Goal: Task Accomplishment & Management: Manage account settings

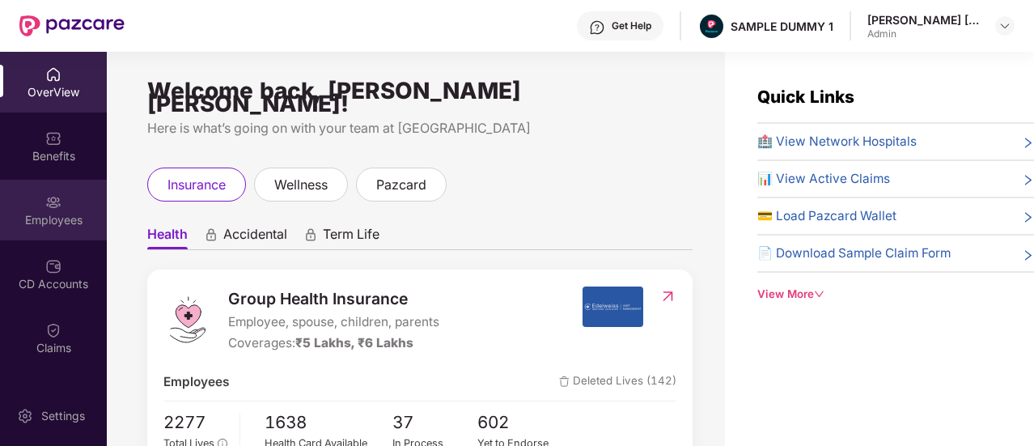
click at [64, 231] on div "Employees" at bounding box center [53, 210] width 107 height 61
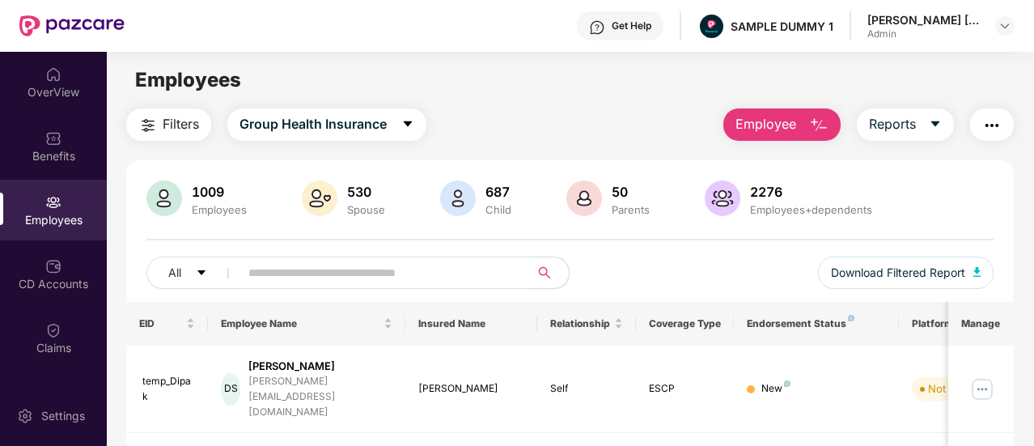
click at [816, 103] on main "Employees Filters Group Health Insurance Employee Reports 1009 Employees 530 Sp…" at bounding box center [570, 275] width 926 height 446
click at [809, 117] on button "Employee" at bounding box center [781, 124] width 117 height 32
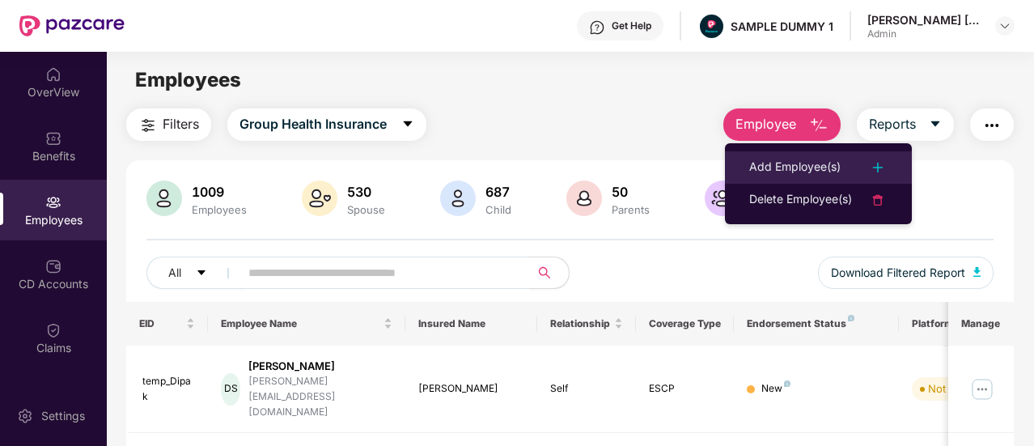
click at [804, 166] on div "Add Employee(s)" at bounding box center [794, 167] width 91 height 19
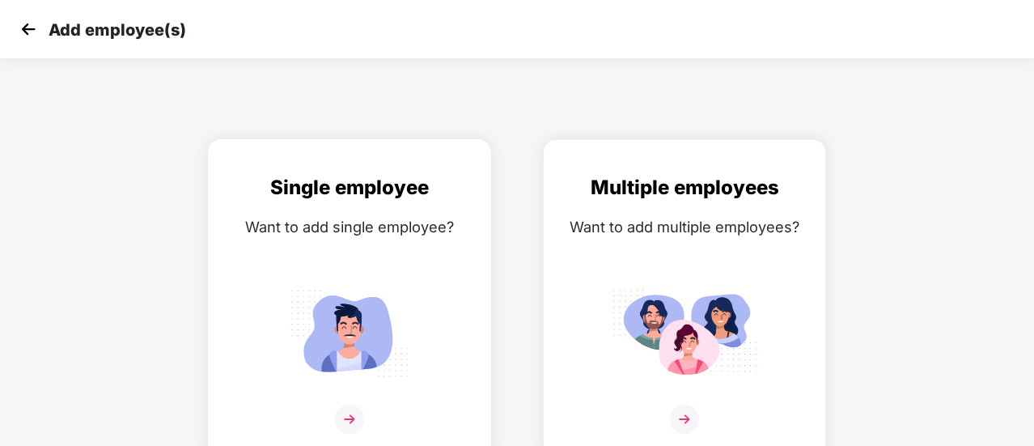
click at [375, 232] on div "Want to add single employee?" at bounding box center [349, 226] width 249 height 23
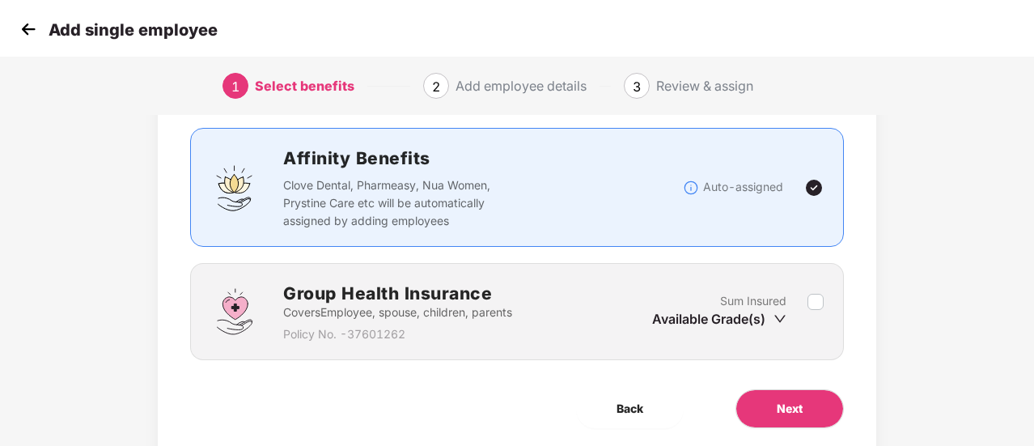
scroll to position [150, 0]
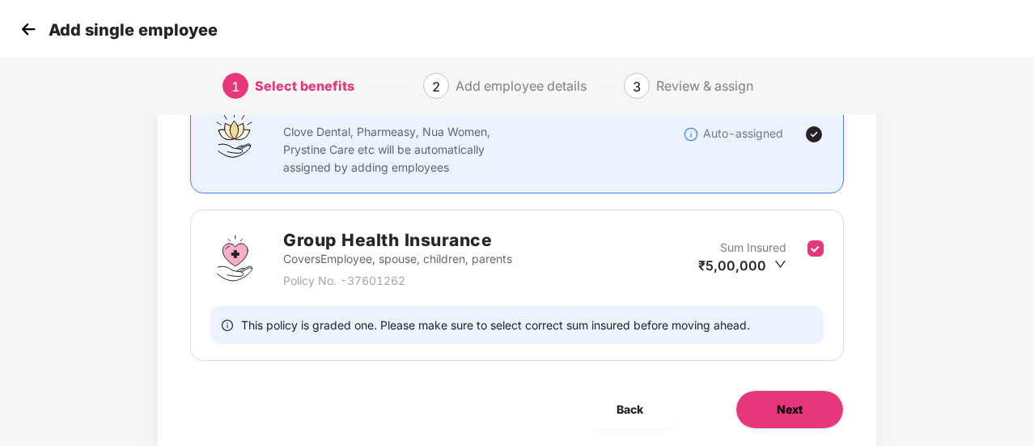
click at [787, 402] on span "Next" at bounding box center [790, 409] width 26 height 18
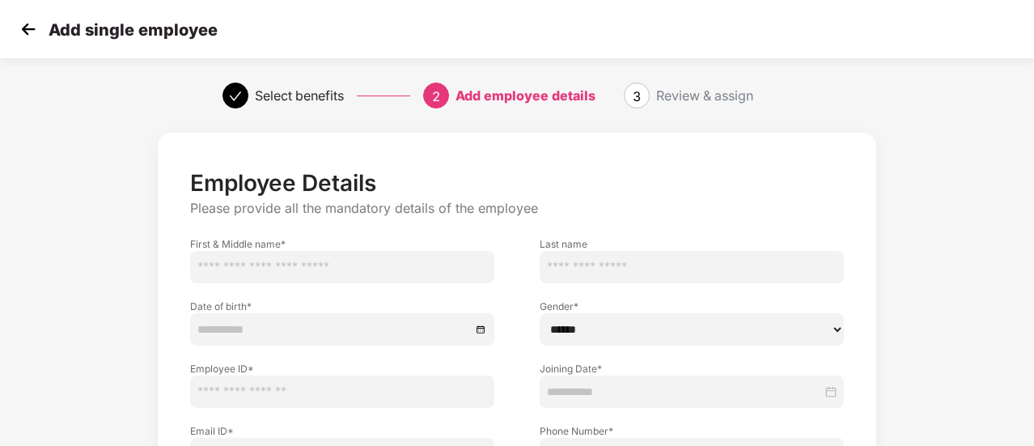
scroll to position [162, 0]
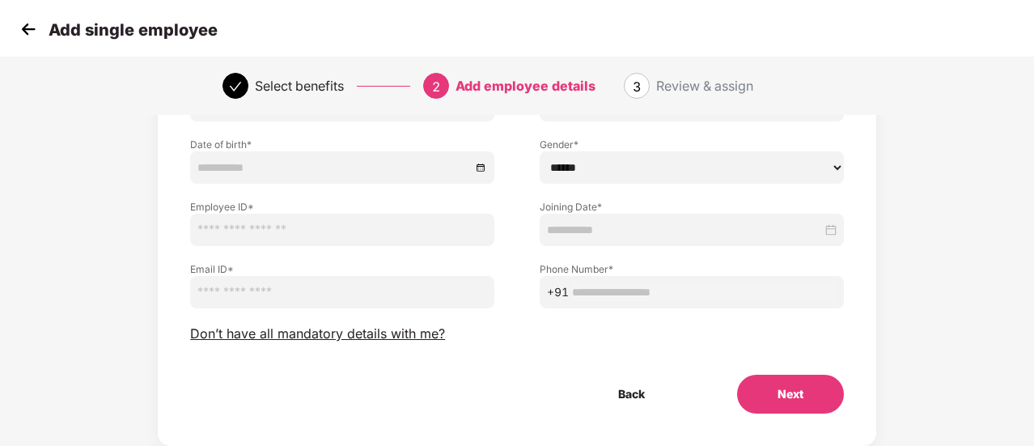
click at [34, 26] on img at bounding box center [28, 29] width 24 height 24
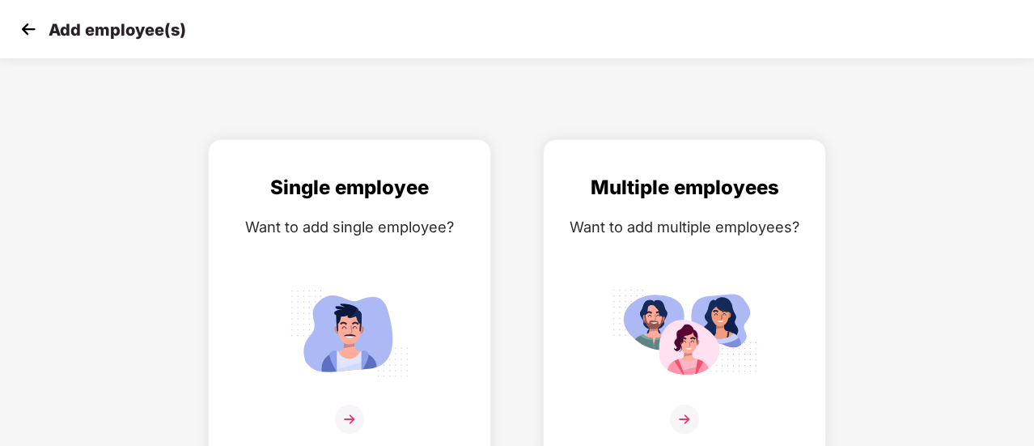
click at [34, 26] on img at bounding box center [28, 29] width 24 height 24
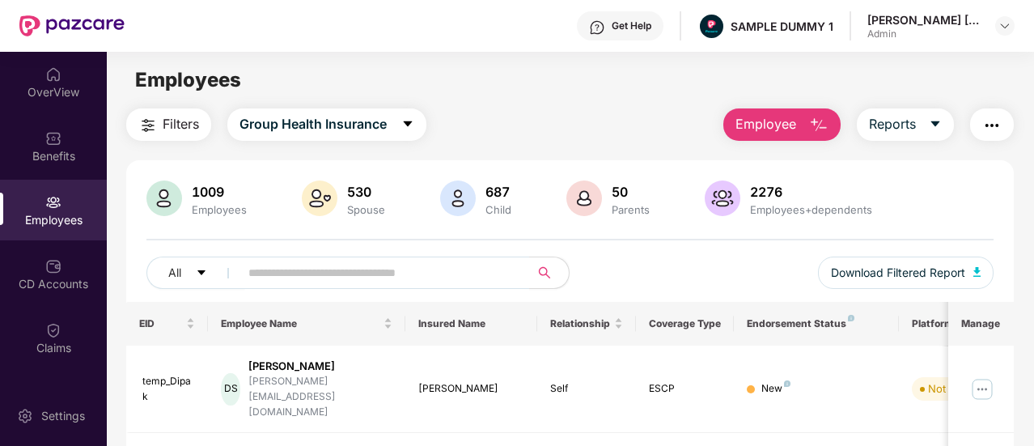
click at [999, 117] on img "button" at bounding box center [991, 125] width 19 height 19
click at [667, 121] on div "Filters Group Health Insurance Employee Reports" at bounding box center [570, 124] width 888 height 32
click at [61, 167] on div "Benefits" at bounding box center [53, 146] width 107 height 61
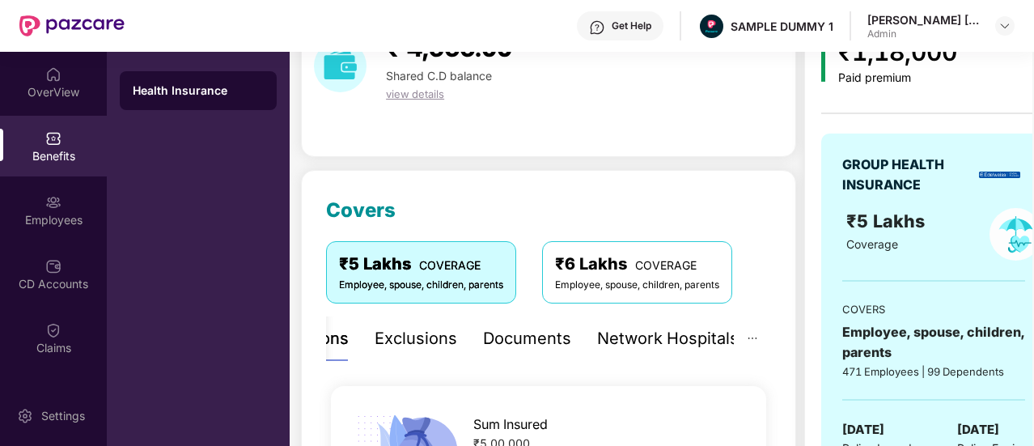
scroll to position [162, 0]
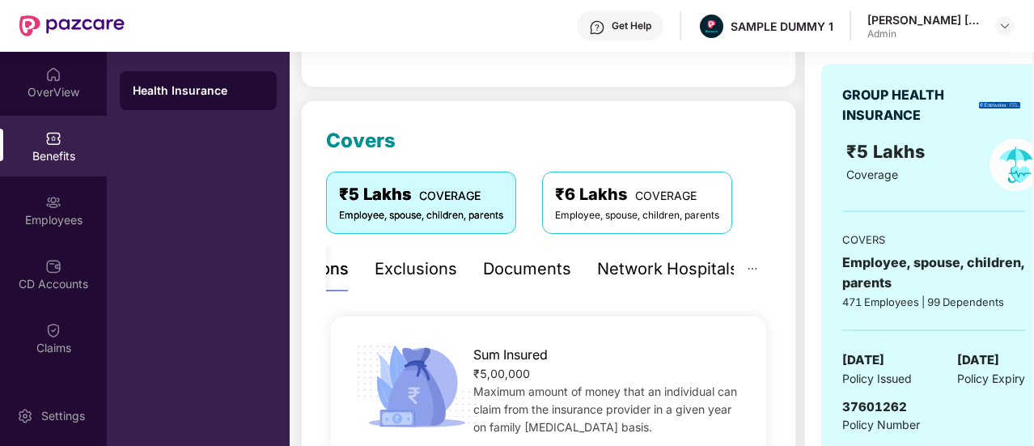
click at [425, 273] on div "Exclusions" at bounding box center [416, 268] width 83 height 25
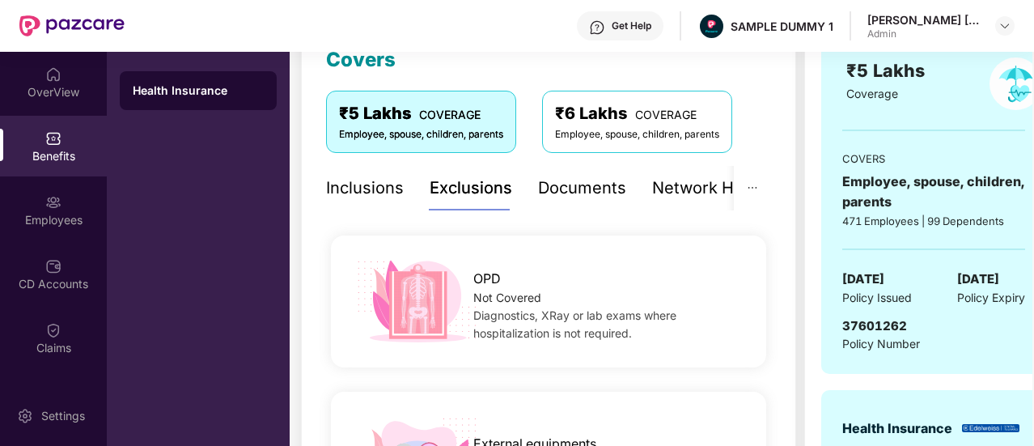
scroll to position [81, 0]
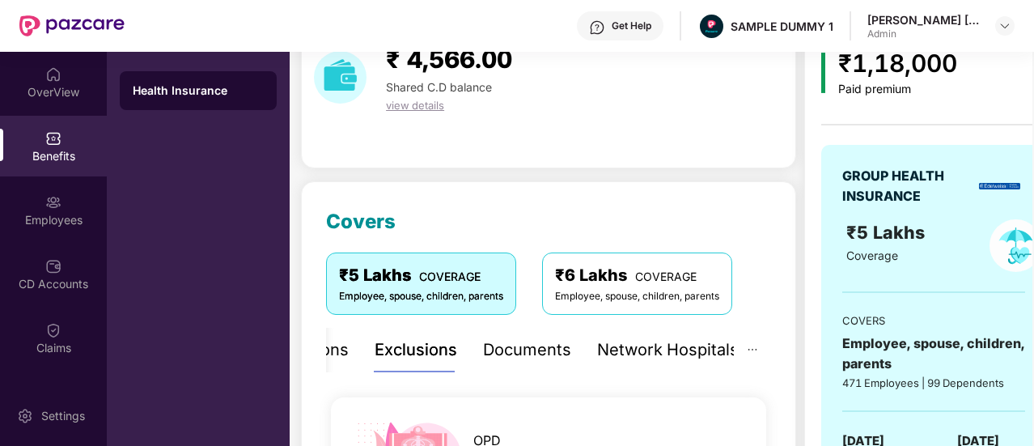
click at [654, 339] on div "Network Hospitals" at bounding box center [668, 349] width 142 height 25
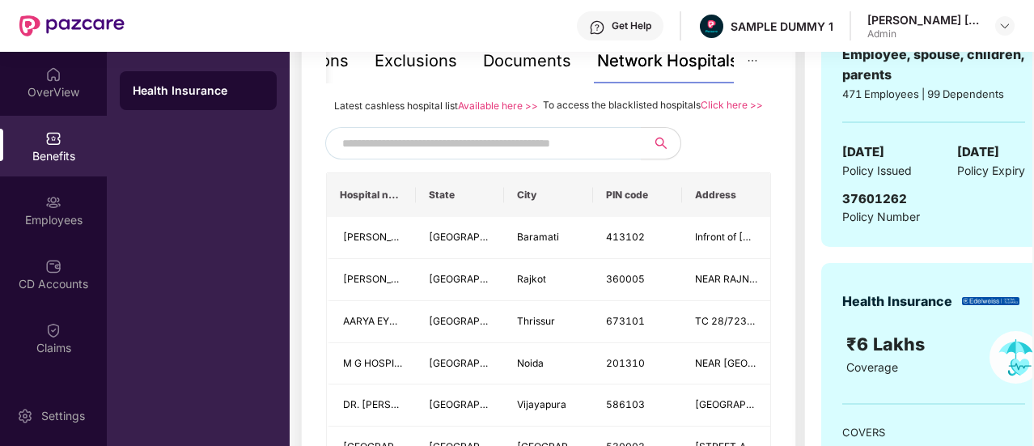
scroll to position [405, 0]
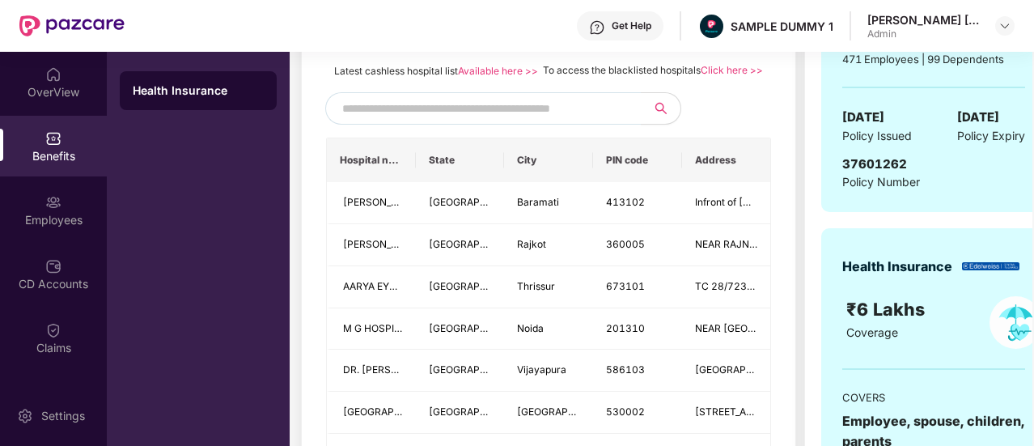
click at [532, 121] on input "text" at bounding box center [480, 108] width 277 height 24
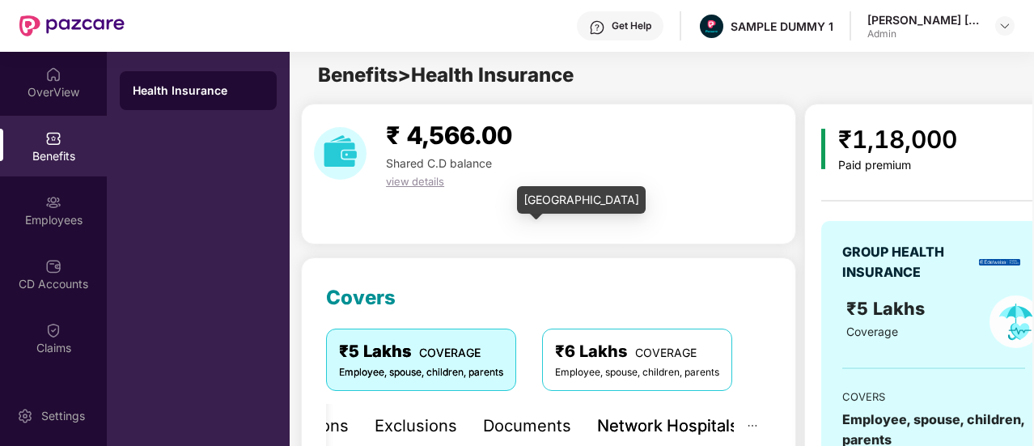
scroll to position [0, 0]
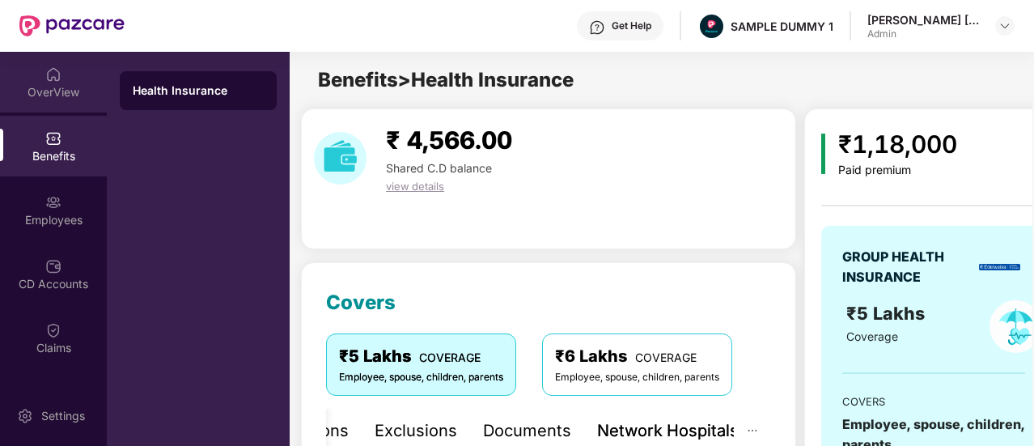
type input "******"
click at [78, 82] on div "OverView" at bounding box center [53, 82] width 107 height 61
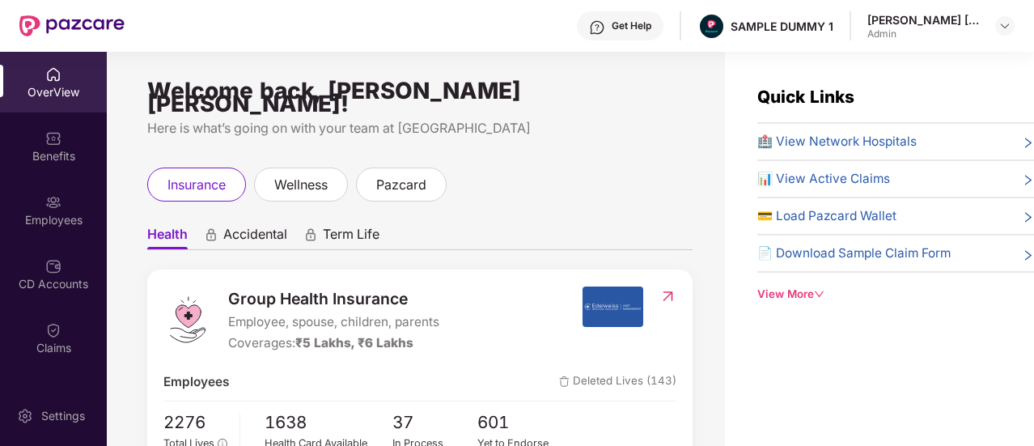
click at [600, 32] on img at bounding box center [597, 27] width 16 height 16
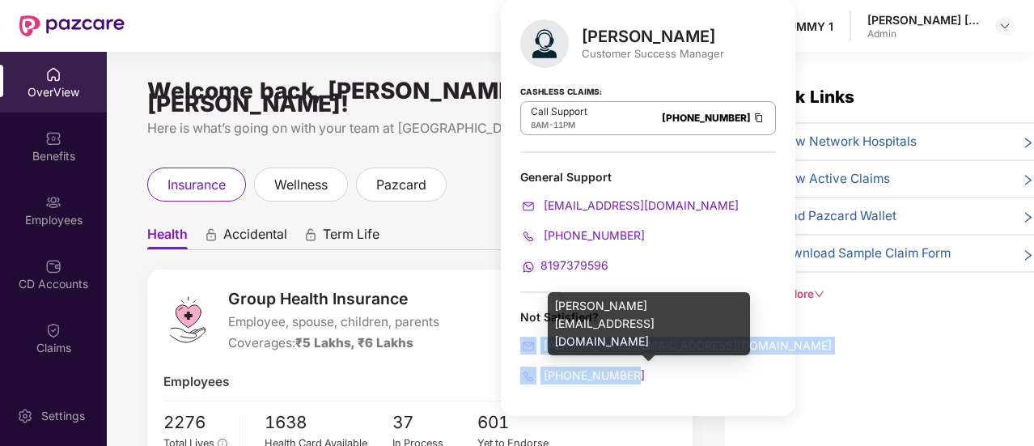
drag, startPoint x: 642, startPoint y: 375, endPoint x: 521, endPoint y: 337, distance: 126.4
click at [521, 337] on div "Not Satisfied? [PERSON_NAME][EMAIL_ADDRESS][DOMAIN_NAME] [PHONE_NUMBER]" at bounding box center [648, 346] width 256 height 75
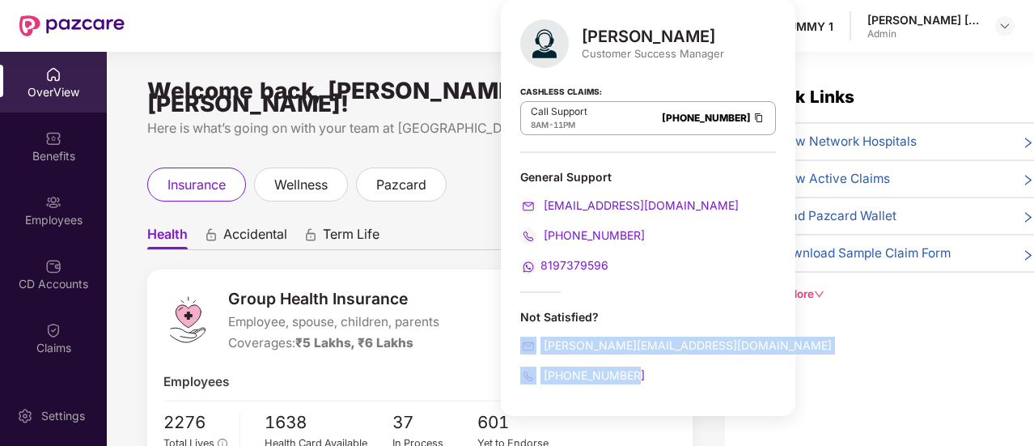
click at [510, 339] on div "[PERSON_NAME] Customer Success Manager Cashless Claims: Call Support 8AM - 11PM…" at bounding box center [648, 208] width 295 height 416
click at [366, 85] on div "Welcome back, [PERSON_NAME] [PERSON_NAME]!" at bounding box center [419, 97] width 545 height 26
